Goal: Transaction & Acquisition: Purchase product/service

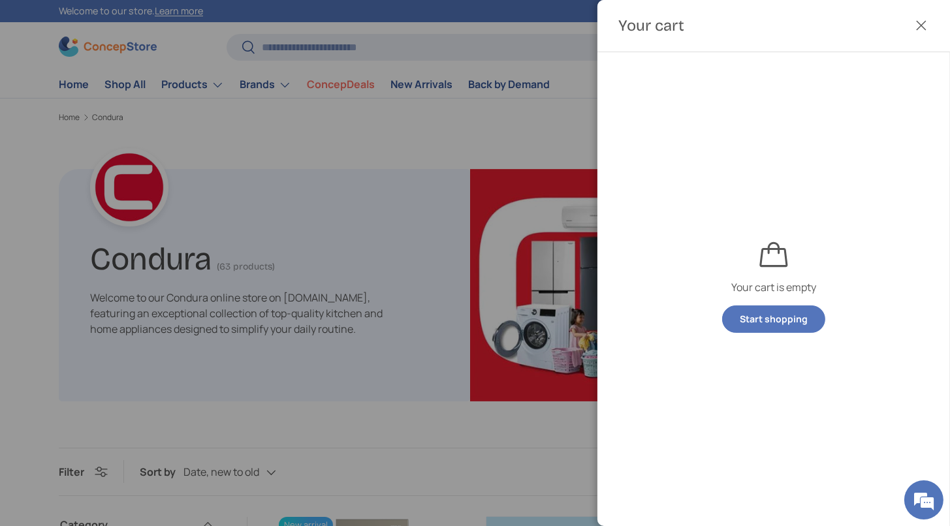
click at [443, 151] on div at bounding box center [475, 263] width 950 height 526
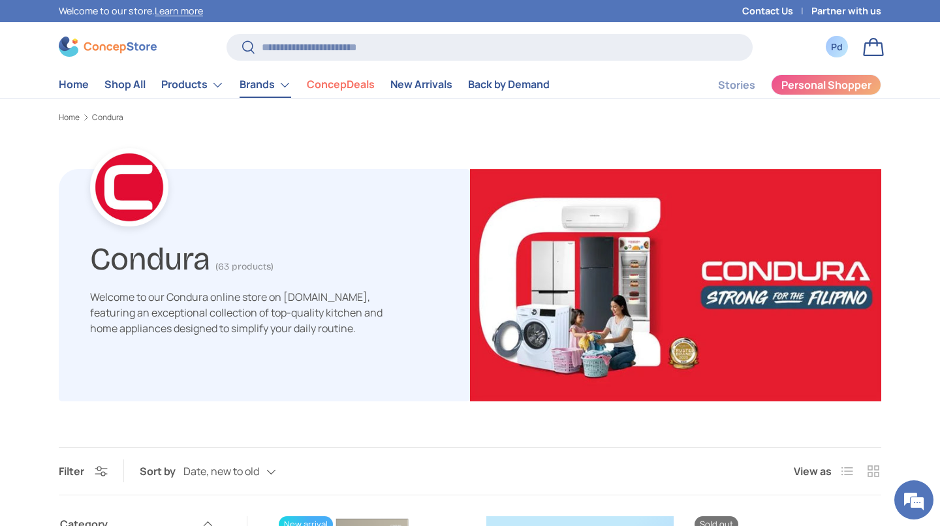
click at [291, 91] on link "Brands" at bounding box center [266, 85] width 52 height 26
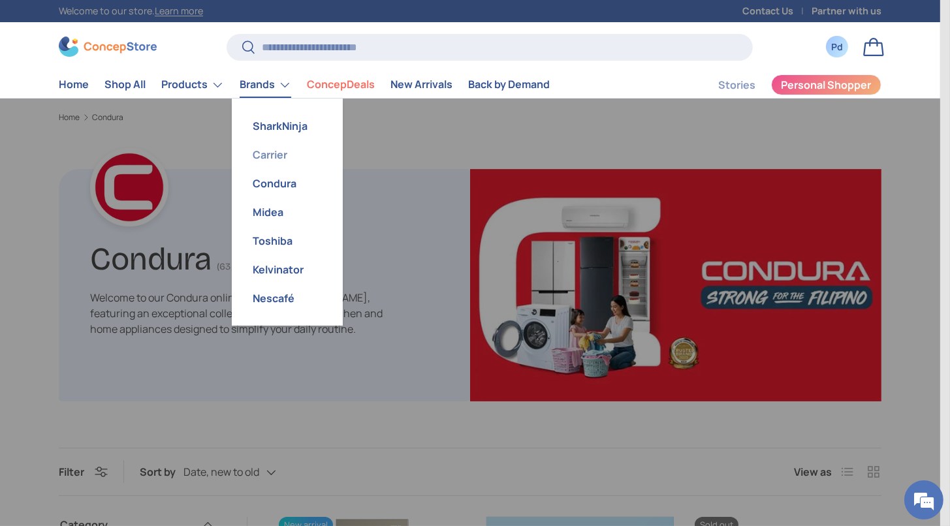
click at [335, 169] on link "Carrier" at bounding box center [287, 154] width 95 height 29
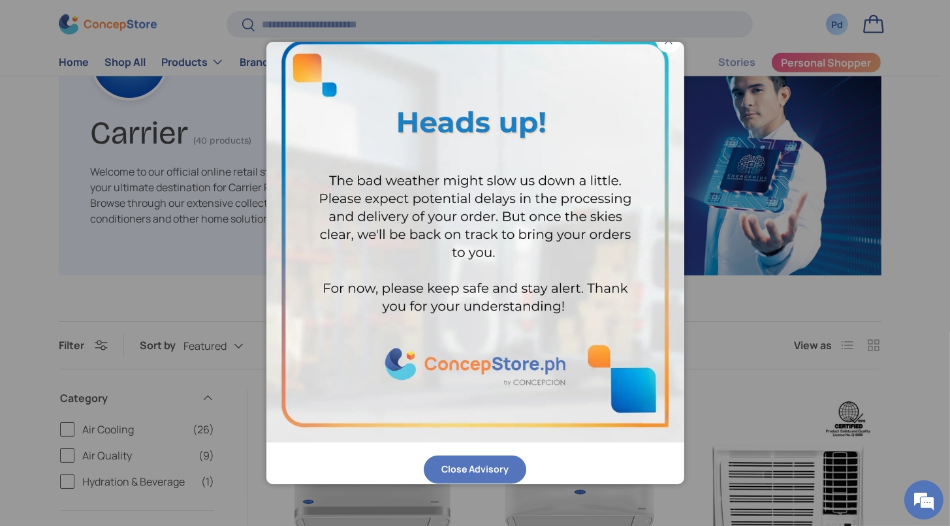
scroll to position [28, 0]
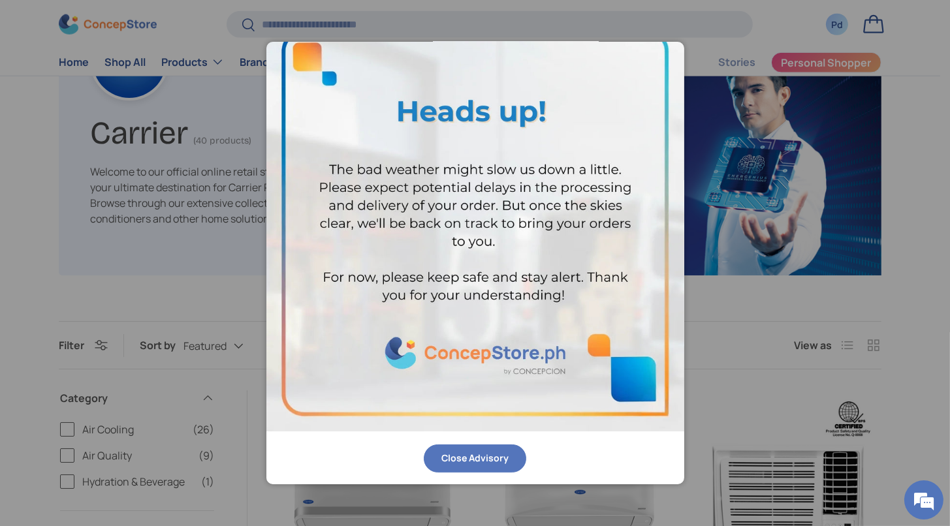
click at [454, 447] on button "Close Advisory" at bounding box center [475, 459] width 102 height 28
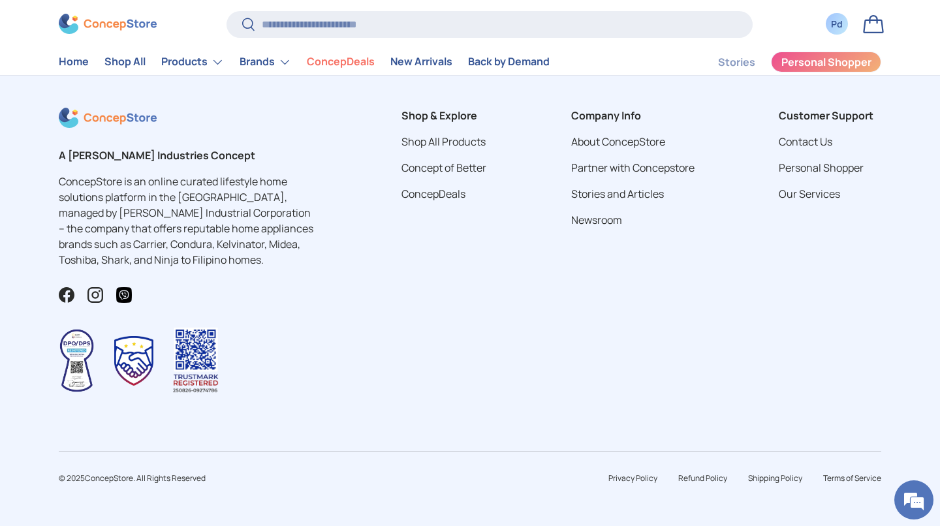
scroll to position [3869, 0]
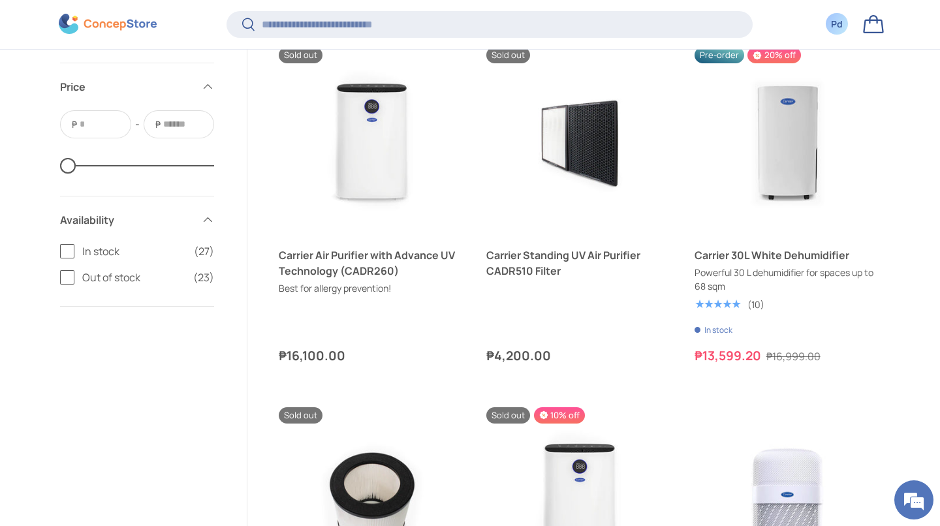
scroll to position [4100, 0]
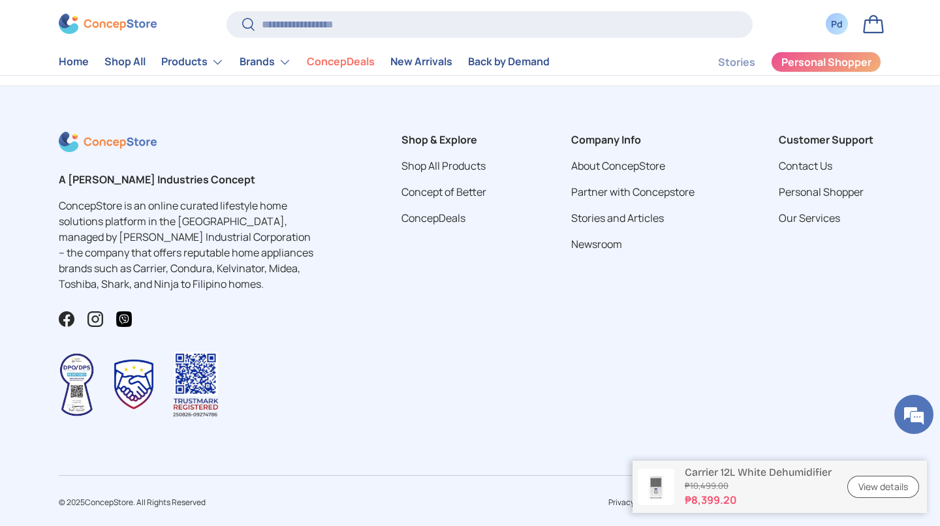
scroll to position [4972, 0]
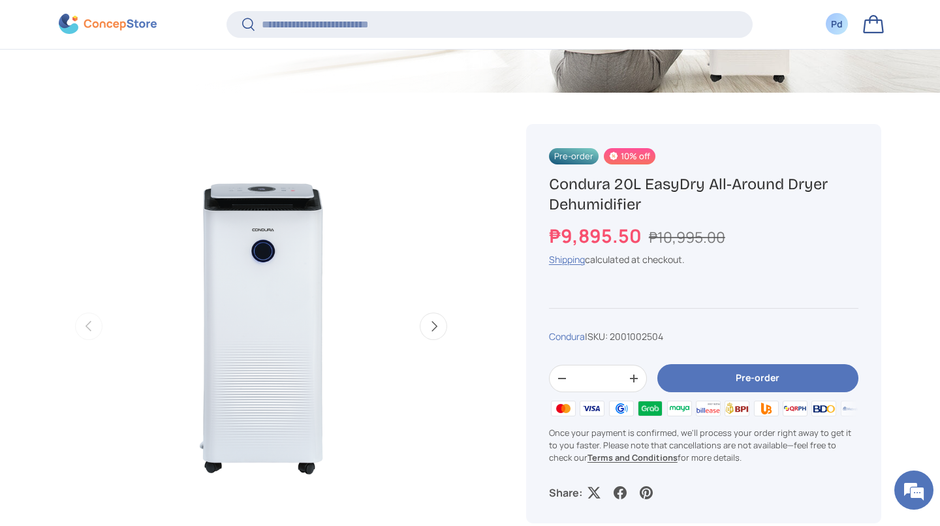
scroll to position [407, 0]
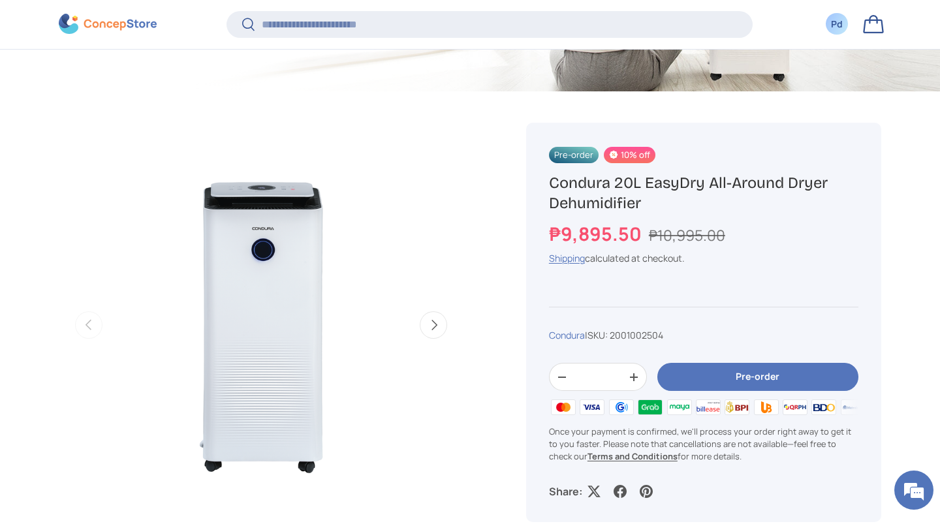
click at [694, 391] on button "Pre-order" at bounding box center [757, 377] width 201 height 28
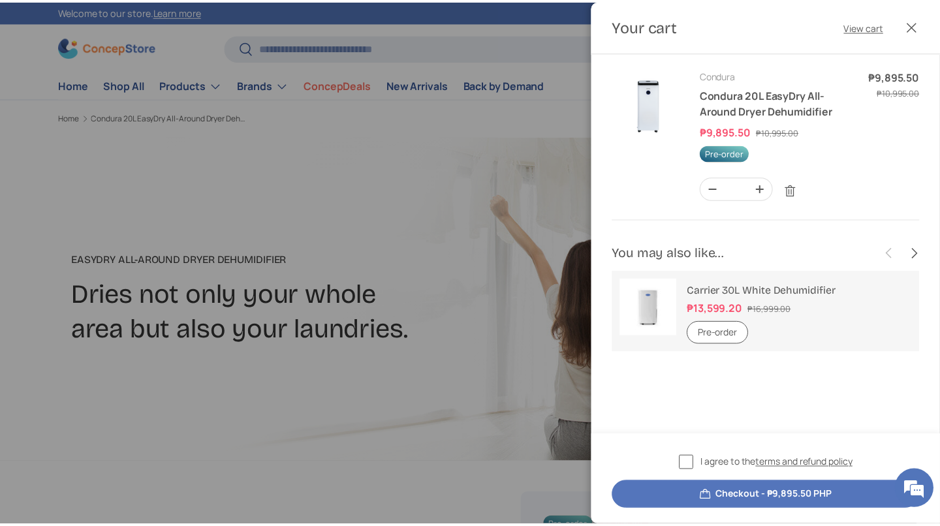
scroll to position [0, 0]
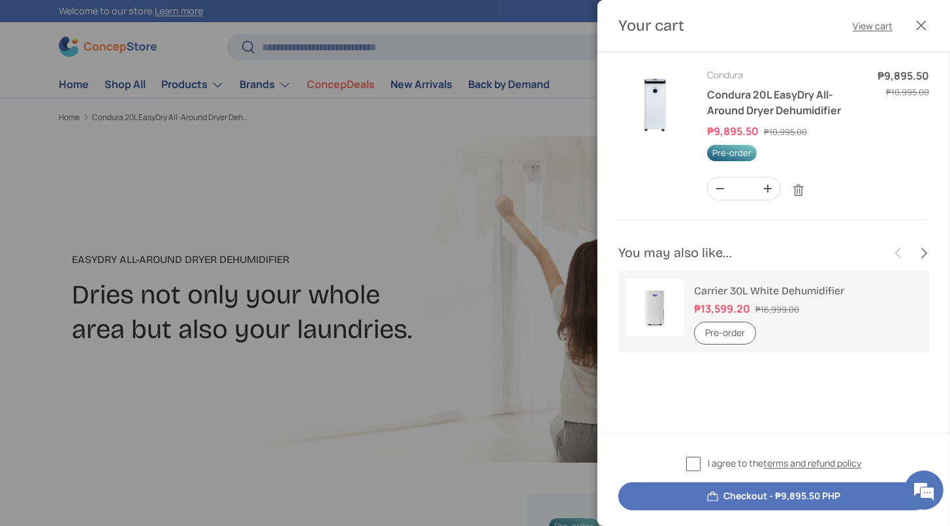
click at [441, 303] on div at bounding box center [475, 263] width 950 height 526
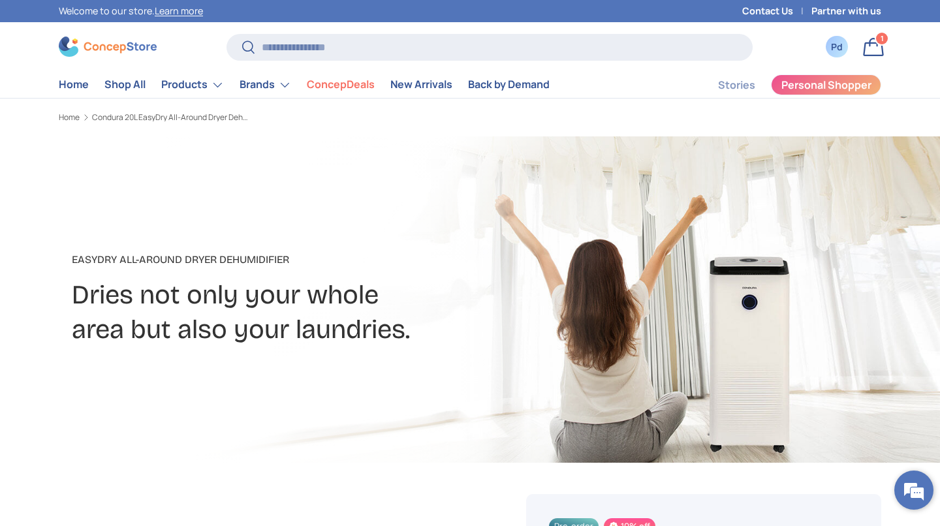
click at [913, 489] on em at bounding box center [913, 490] width 35 height 35
